Goal: Book appointment/travel/reservation

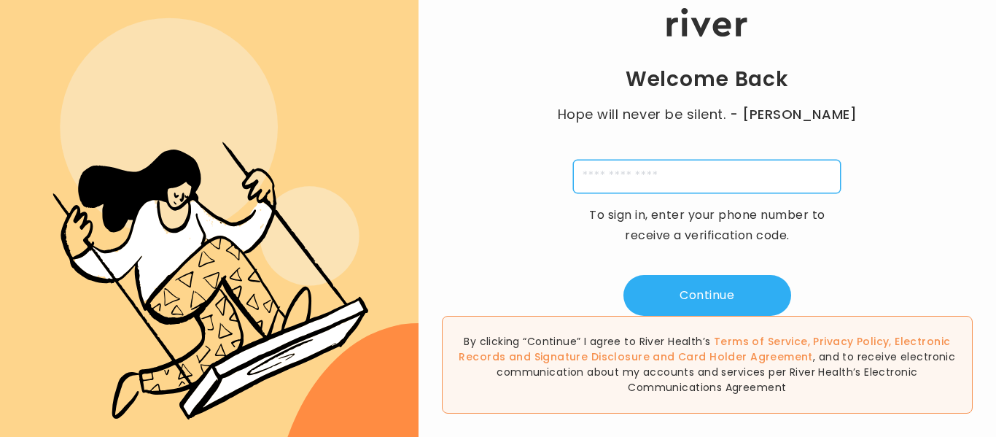
click at [756, 178] on input "tel" at bounding box center [707, 177] width 268 height 34
type input "**********"
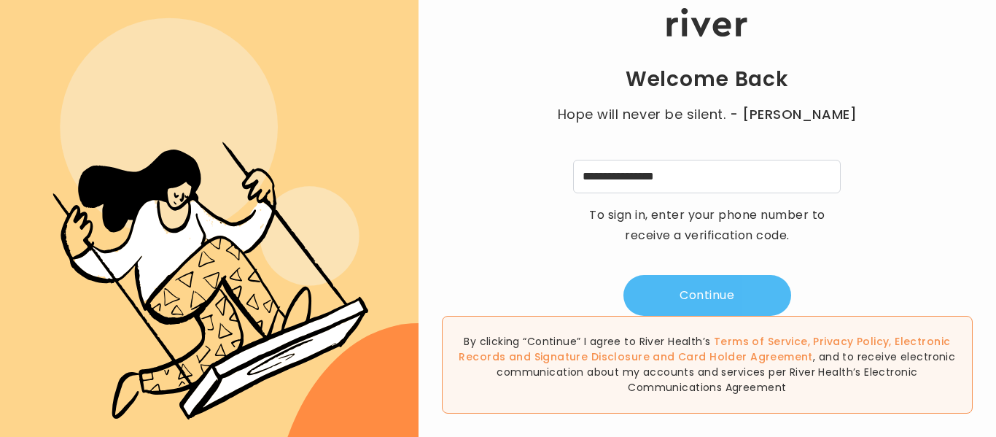
click at [712, 295] on button "Continue" at bounding box center [708, 295] width 168 height 41
type input "*"
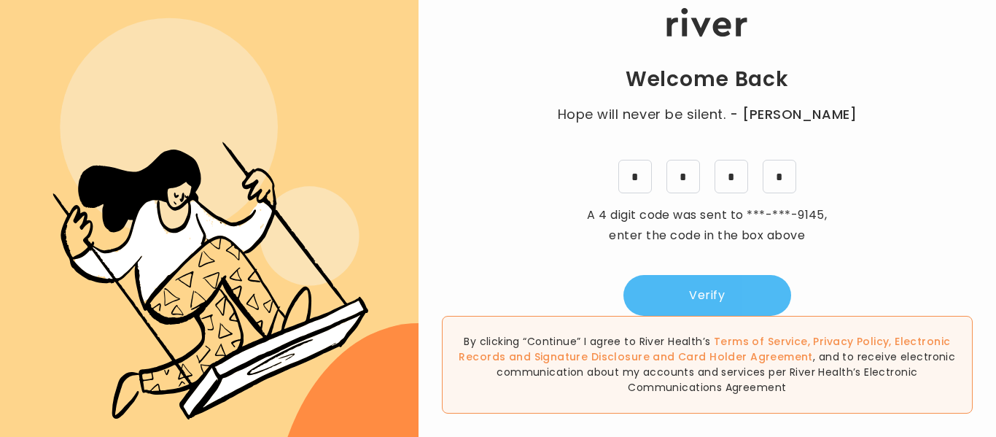
click at [713, 303] on button "Verify" at bounding box center [708, 295] width 168 height 41
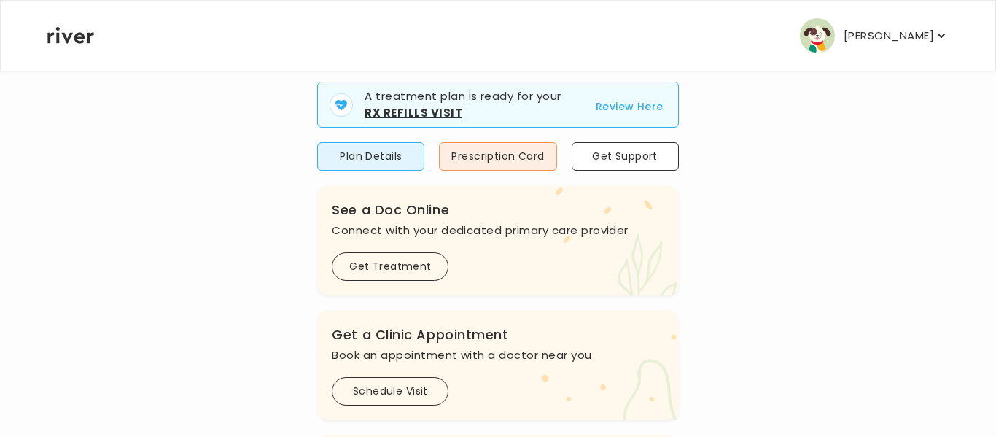
scroll to position [97, 0]
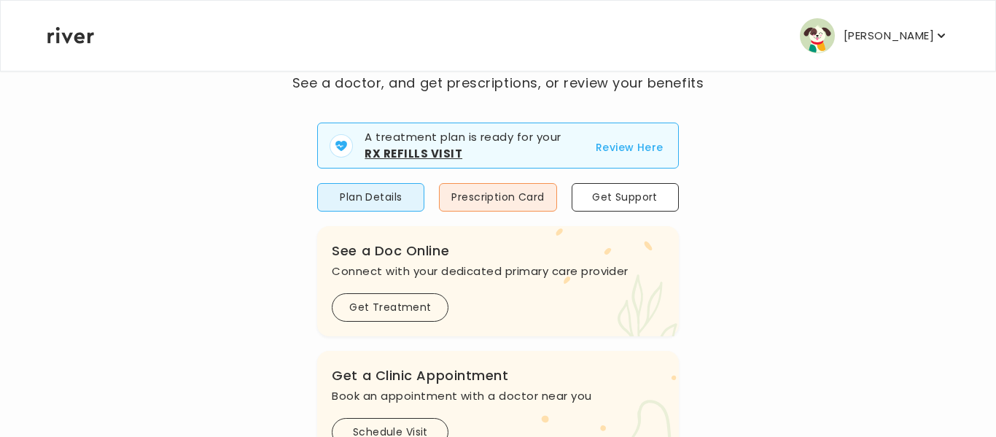
click at [620, 151] on button "Review Here" at bounding box center [630, 148] width 68 height 18
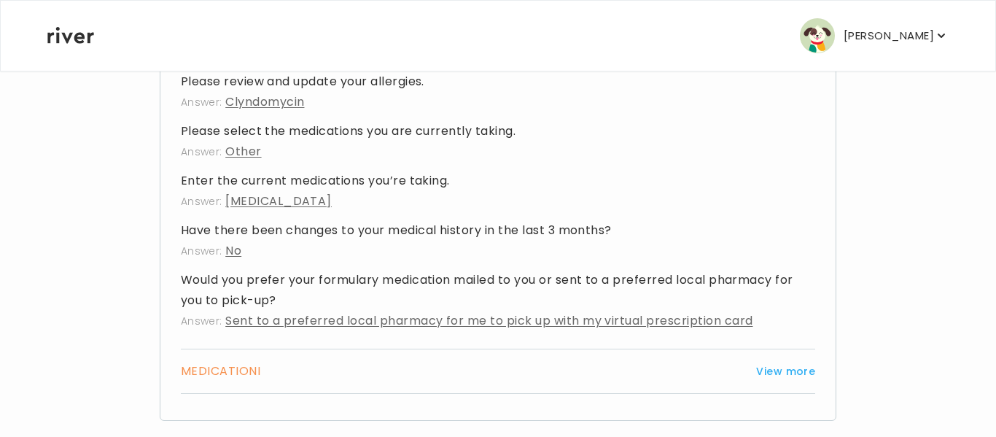
scroll to position [779, 0]
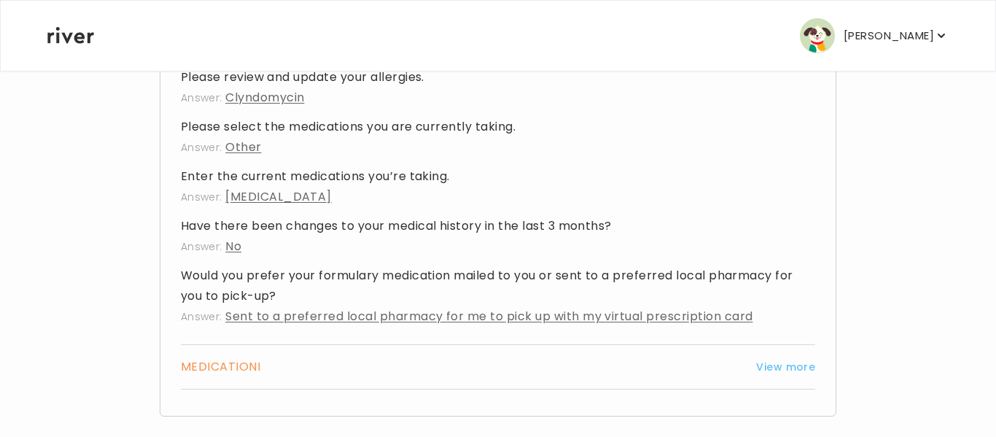
click at [796, 358] on button "View more" at bounding box center [785, 367] width 59 height 18
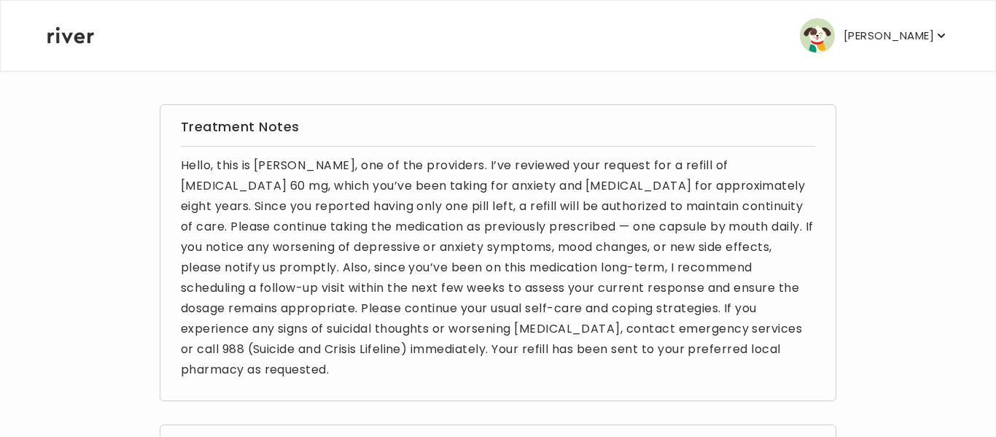
scroll to position [81, 0]
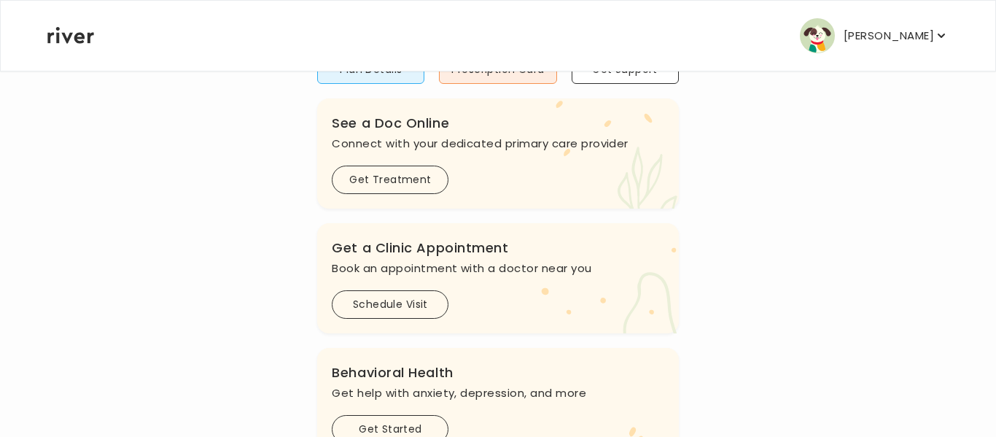
scroll to position [155, 0]
click at [397, 303] on button "Schedule Visit" at bounding box center [390, 303] width 117 height 28
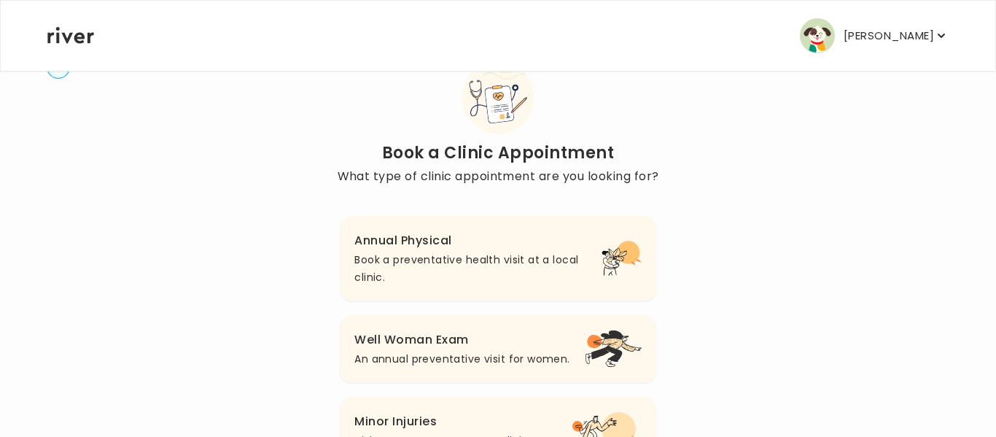
scroll to position [42, 0]
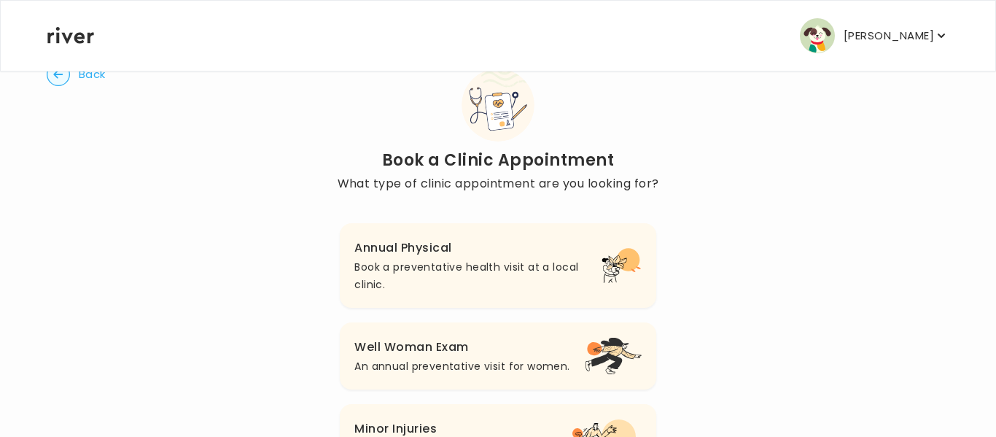
click at [535, 263] on p "Book a preventative health visit at a local clinic." at bounding box center [477, 275] width 247 height 35
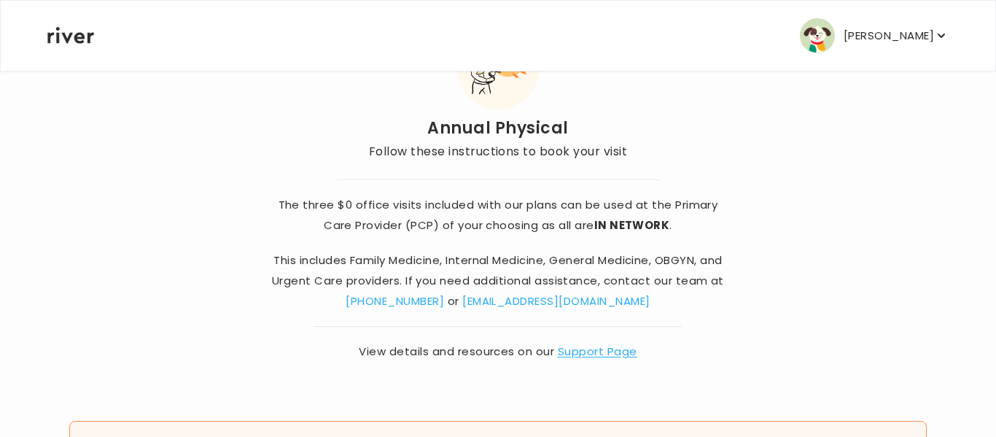
scroll to position [77, 0]
